Goal: Use online tool/utility

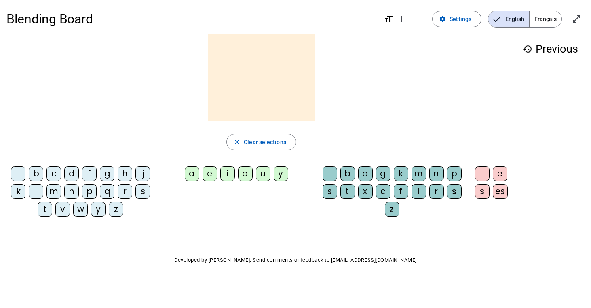
scroll to position [2, 0]
click at [544, 23] on span "Français" at bounding box center [545, 19] width 32 height 16
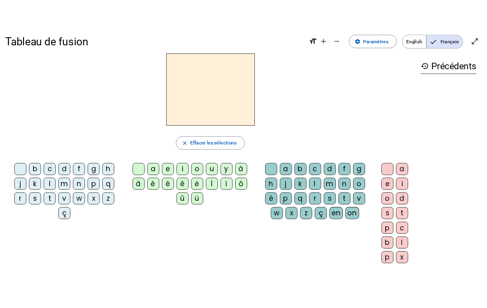
scroll to position [0, 0]
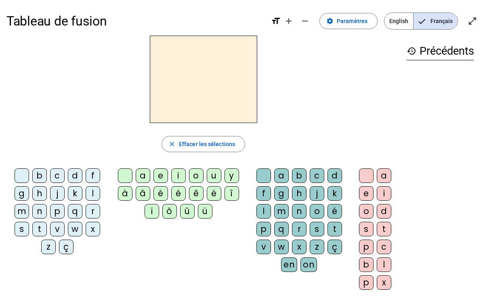
click at [83, 118] on div at bounding box center [203, 79] width 394 height 87
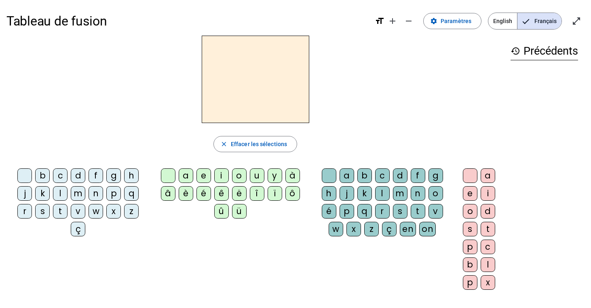
click at [39, 211] on div "s" at bounding box center [42, 211] width 15 height 15
click at [225, 172] on div "i" at bounding box center [221, 175] width 15 height 15
click at [382, 192] on div "l" at bounding box center [382, 193] width 15 height 15
click at [468, 212] on div "o" at bounding box center [470, 211] width 15 height 15
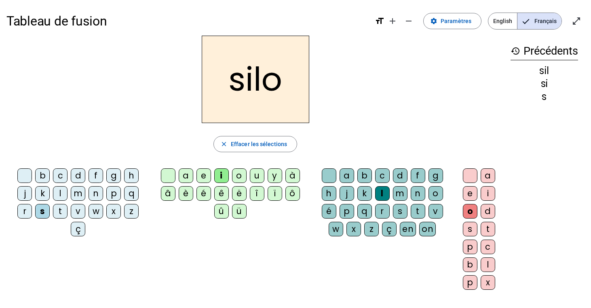
click at [474, 211] on div "o" at bounding box center [470, 211] width 15 height 15
click at [464, 176] on div at bounding box center [470, 175] width 15 height 15
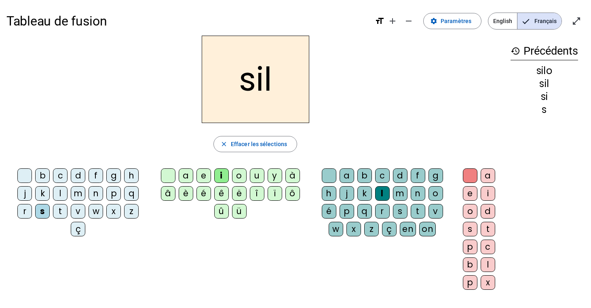
click at [328, 180] on div at bounding box center [329, 175] width 15 height 15
click at [184, 176] on div "a" at bounding box center [186, 175] width 15 height 15
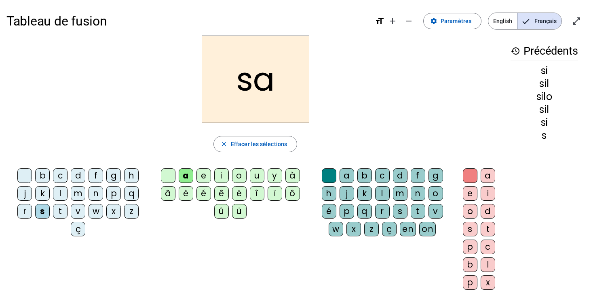
click at [257, 177] on div "u" at bounding box center [257, 175] width 15 height 15
click at [59, 213] on div "t" at bounding box center [60, 211] width 15 height 15
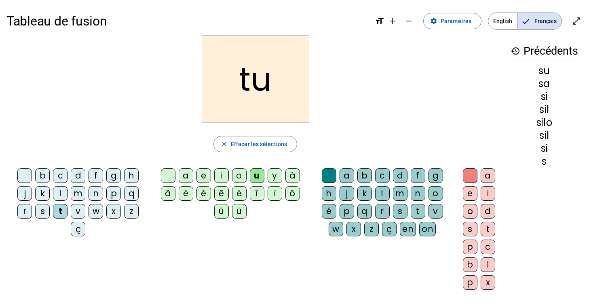
click at [77, 177] on div "d" at bounding box center [78, 175] width 15 height 15
click at [198, 174] on div "e" at bounding box center [203, 175] width 15 height 15
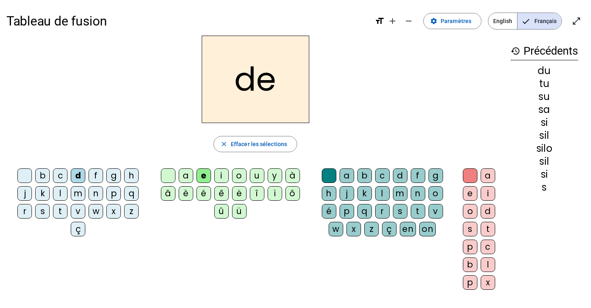
click at [80, 194] on div "m" at bounding box center [78, 193] width 15 height 15
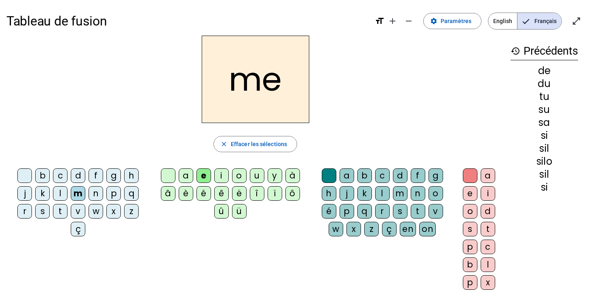
click at [59, 211] on div "t" at bounding box center [60, 211] width 15 height 15
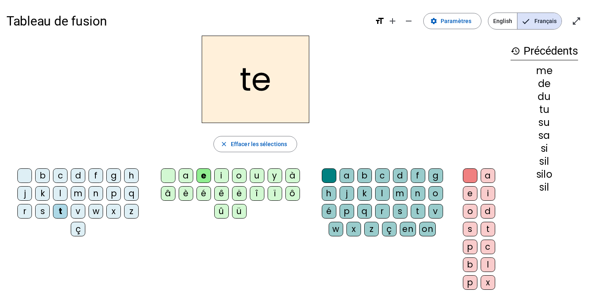
click at [21, 193] on div "j" at bounding box center [24, 193] width 15 height 15
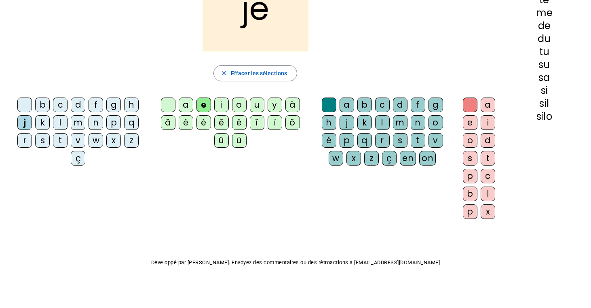
scroll to position [73, 0]
